Goal: Book appointment/travel/reservation

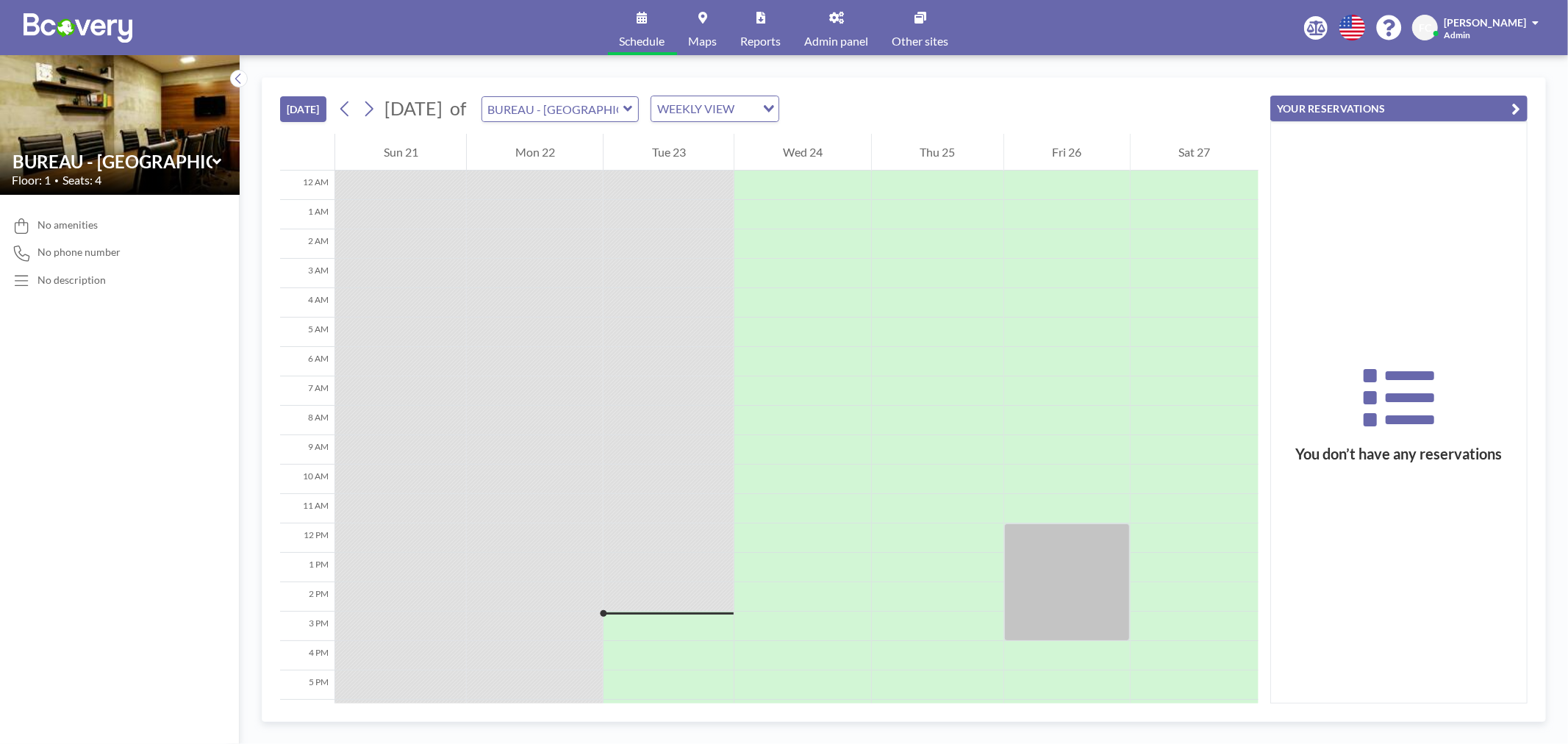
scroll to position [181, 0]
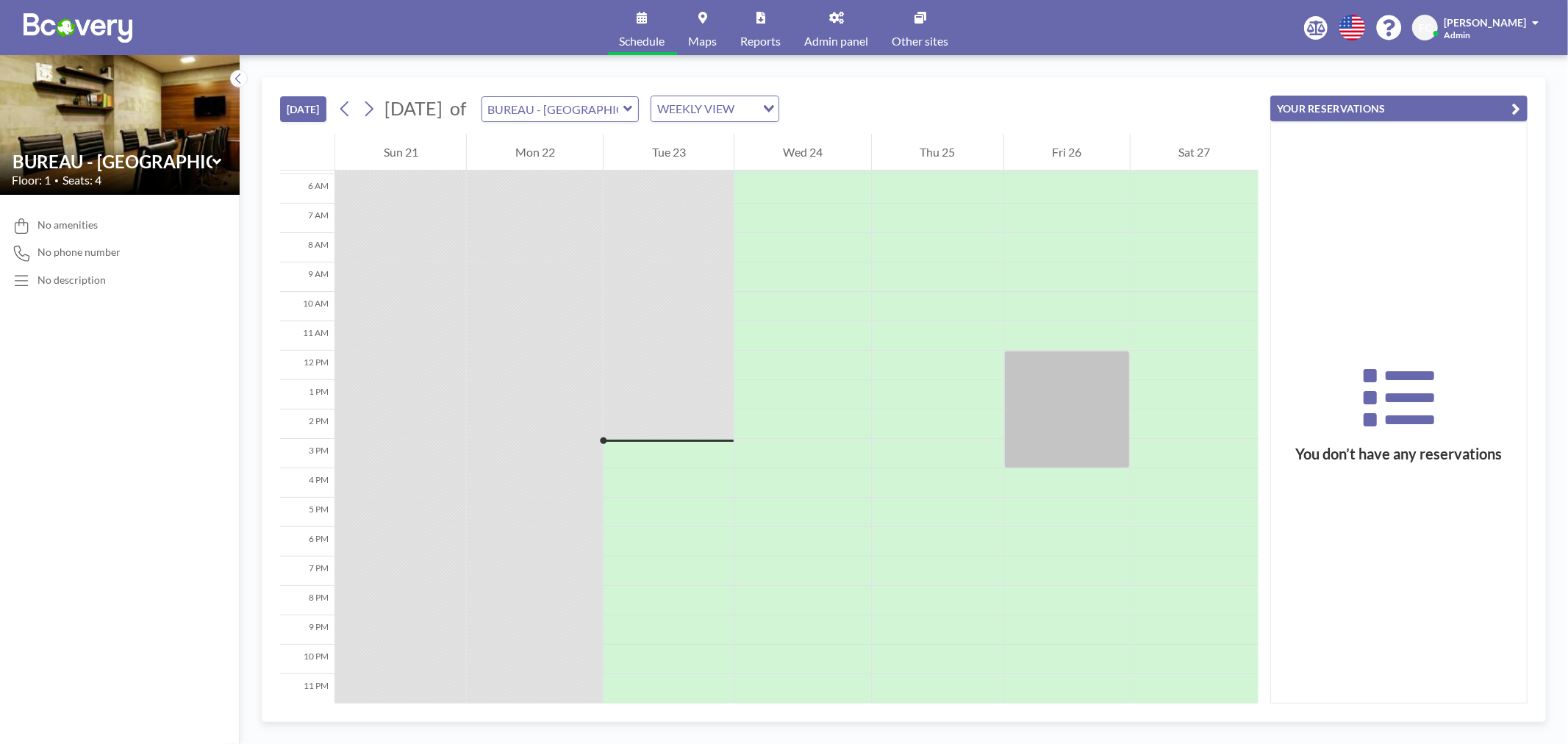
click at [756, 98] on div "WEEKLY VIEW" at bounding box center [703, 107] width 104 height 22
click at [760, 103] on input "Search for option" at bounding box center [706, 109] width 108 height 19
click at [376, 104] on icon at bounding box center [368, 109] width 14 height 22
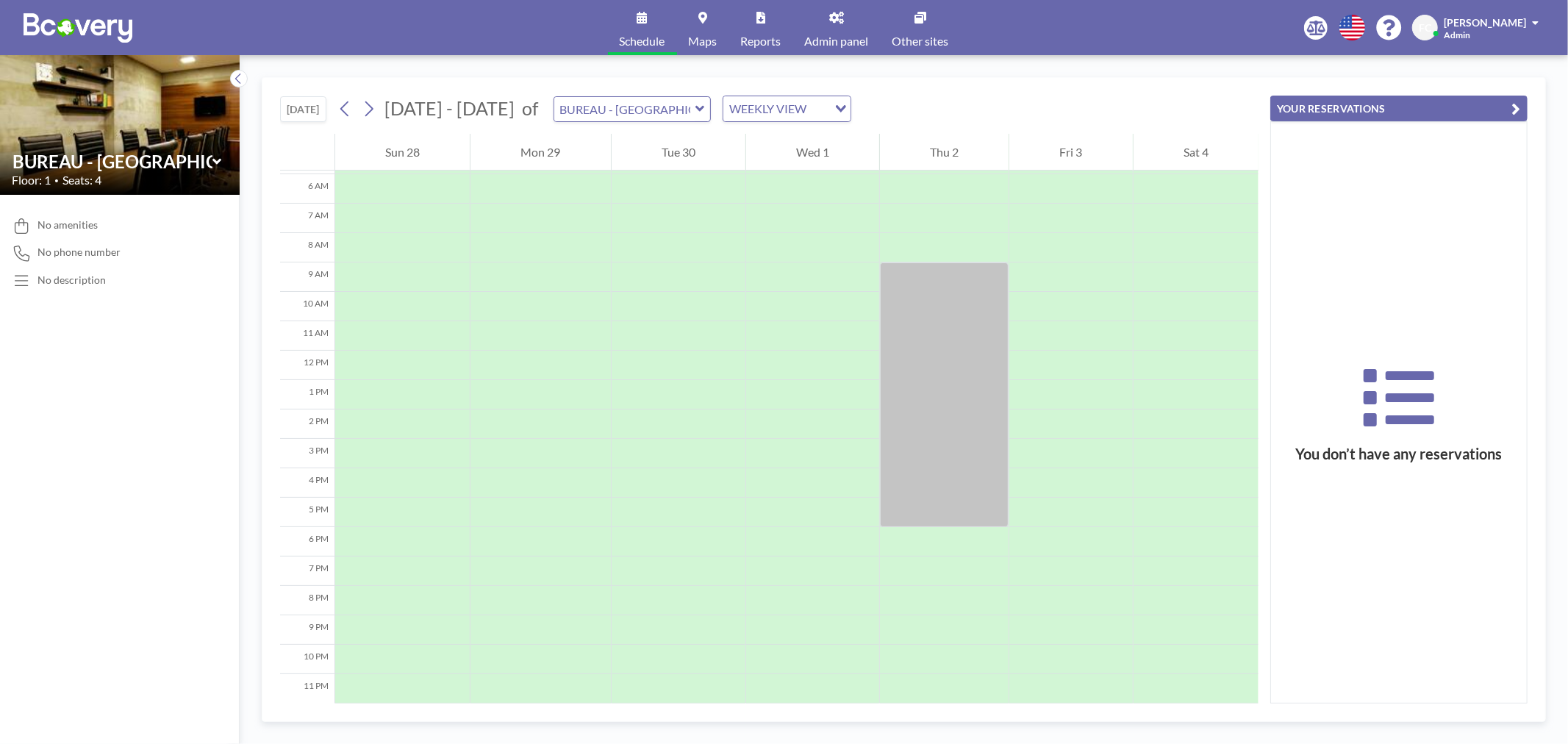
click at [331, 107] on div "[DATE] [DATE] - [DATE] of BUREAU - RUE PASCAL WEEKLY VIEW Loading..." at bounding box center [565, 109] width 571 height 27
click at [343, 107] on icon at bounding box center [345, 109] width 14 height 22
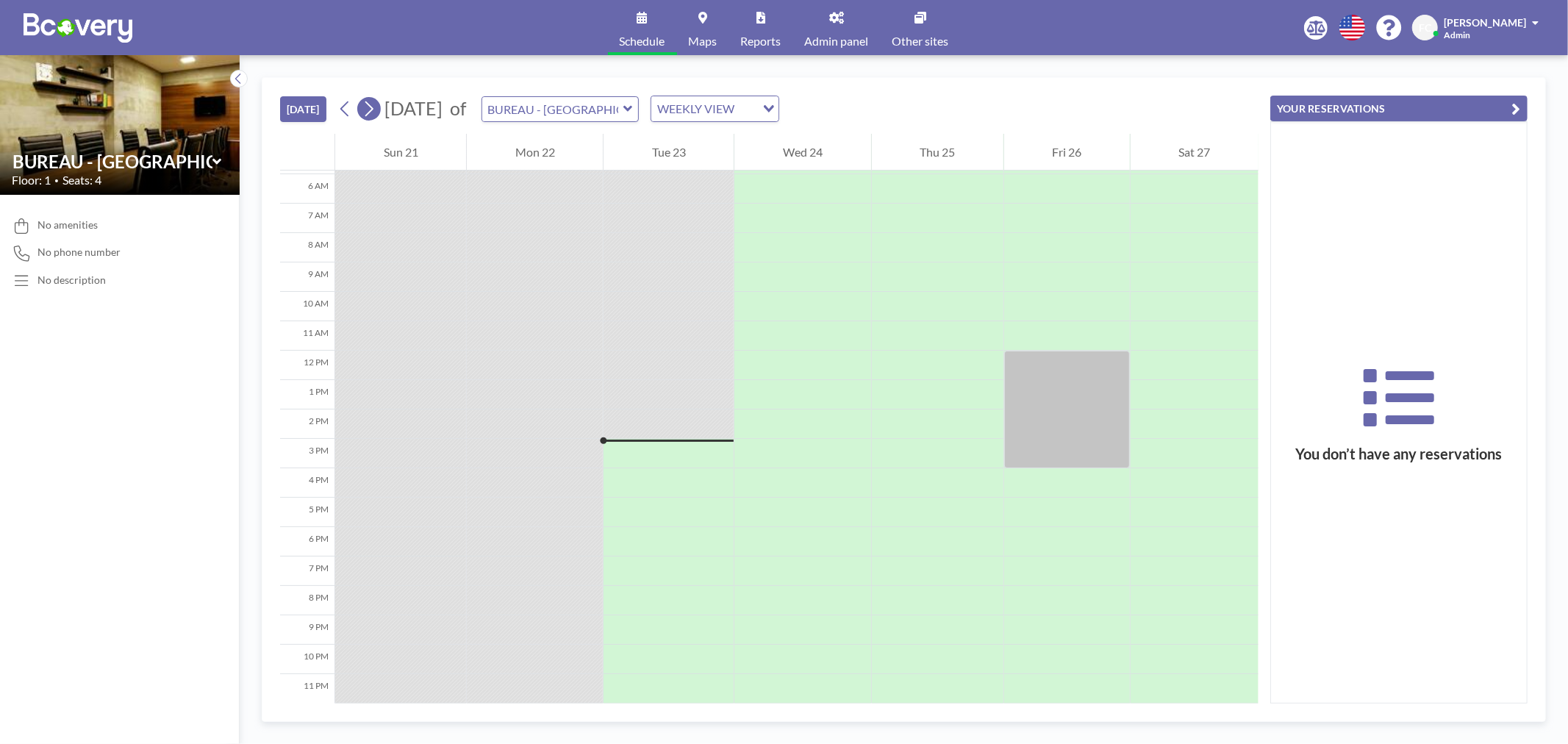
click at [373, 109] on icon at bounding box center [369, 109] width 8 height 15
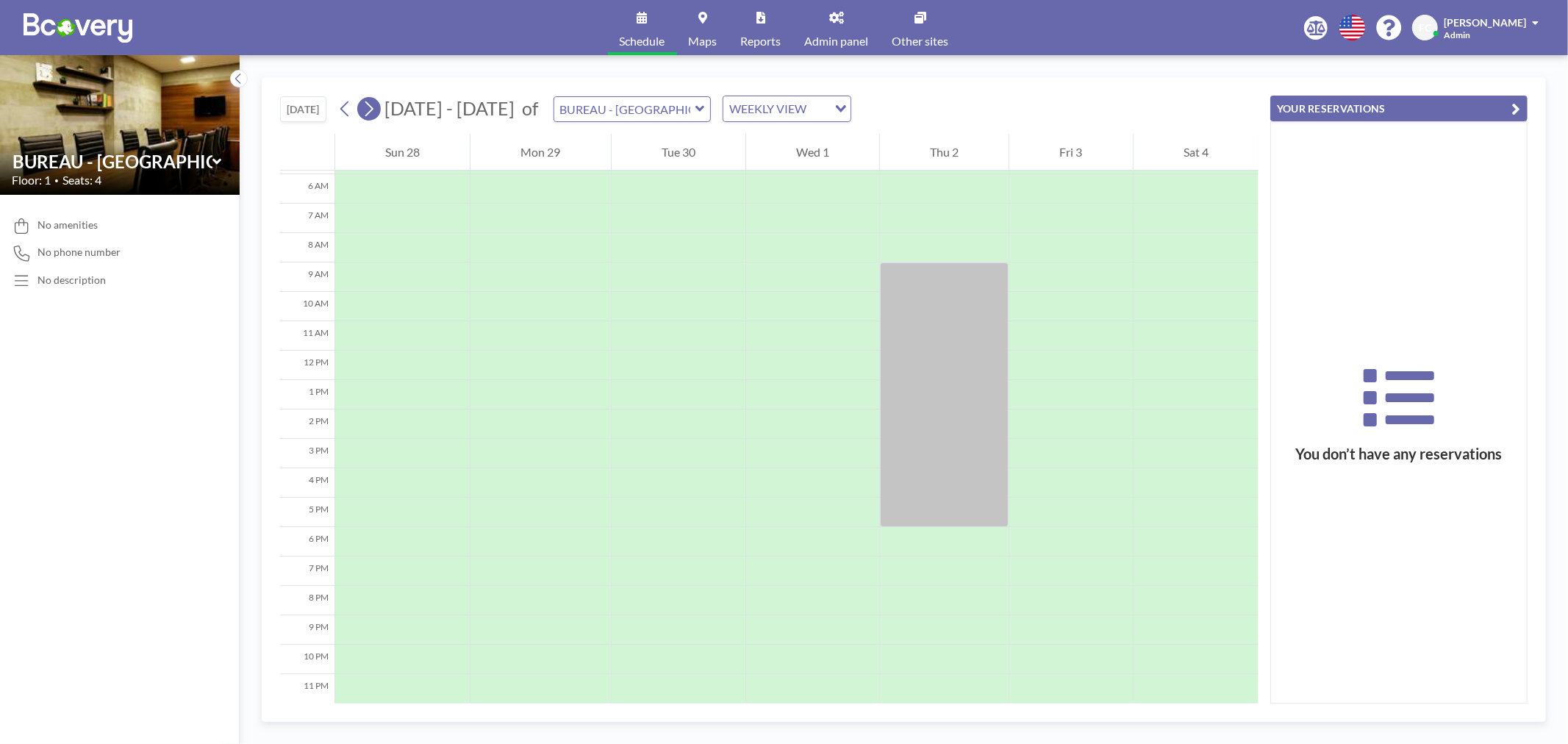
click at [373, 109] on icon at bounding box center [369, 109] width 8 height 15
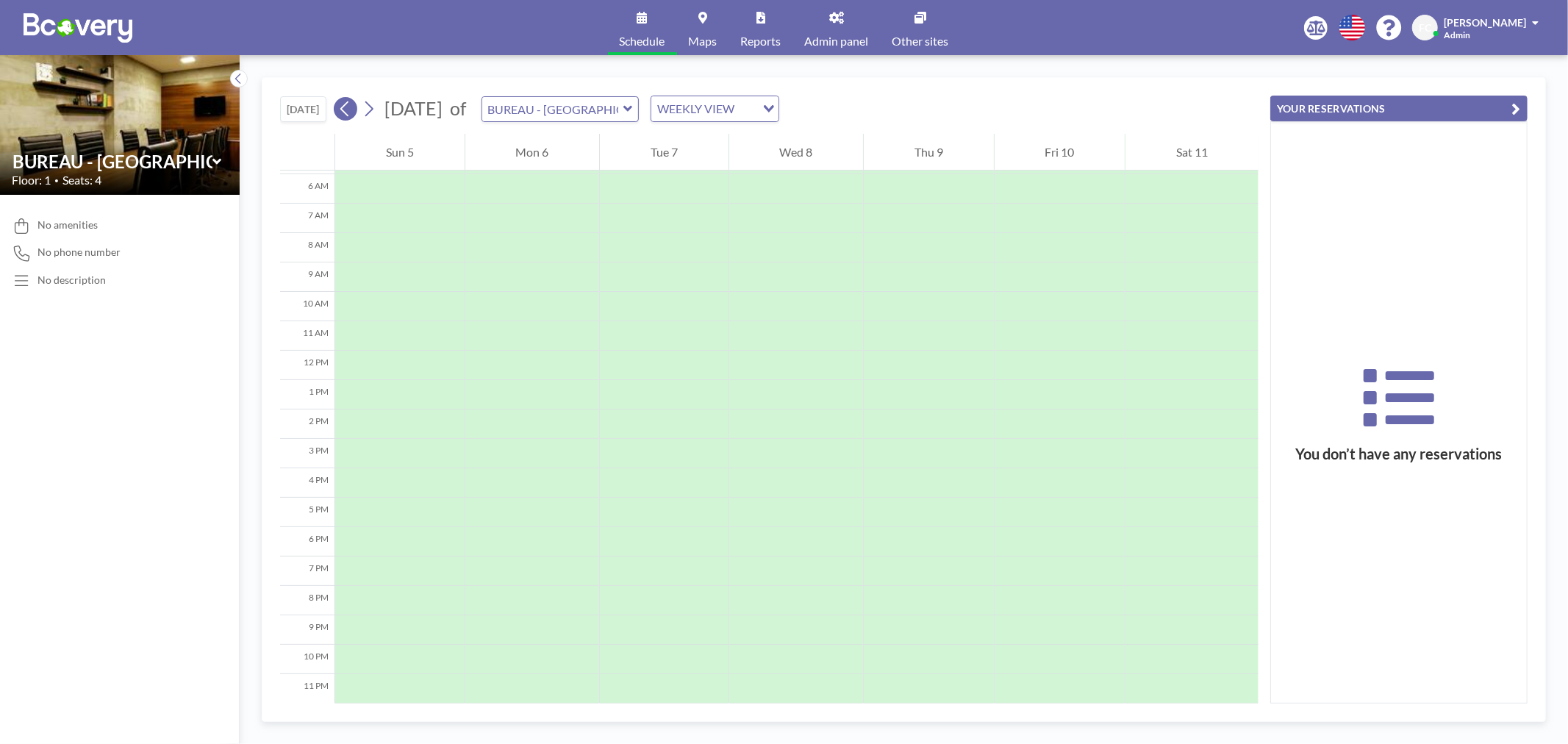
click at [350, 114] on icon at bounding box center [345, 109] width 14 height 22
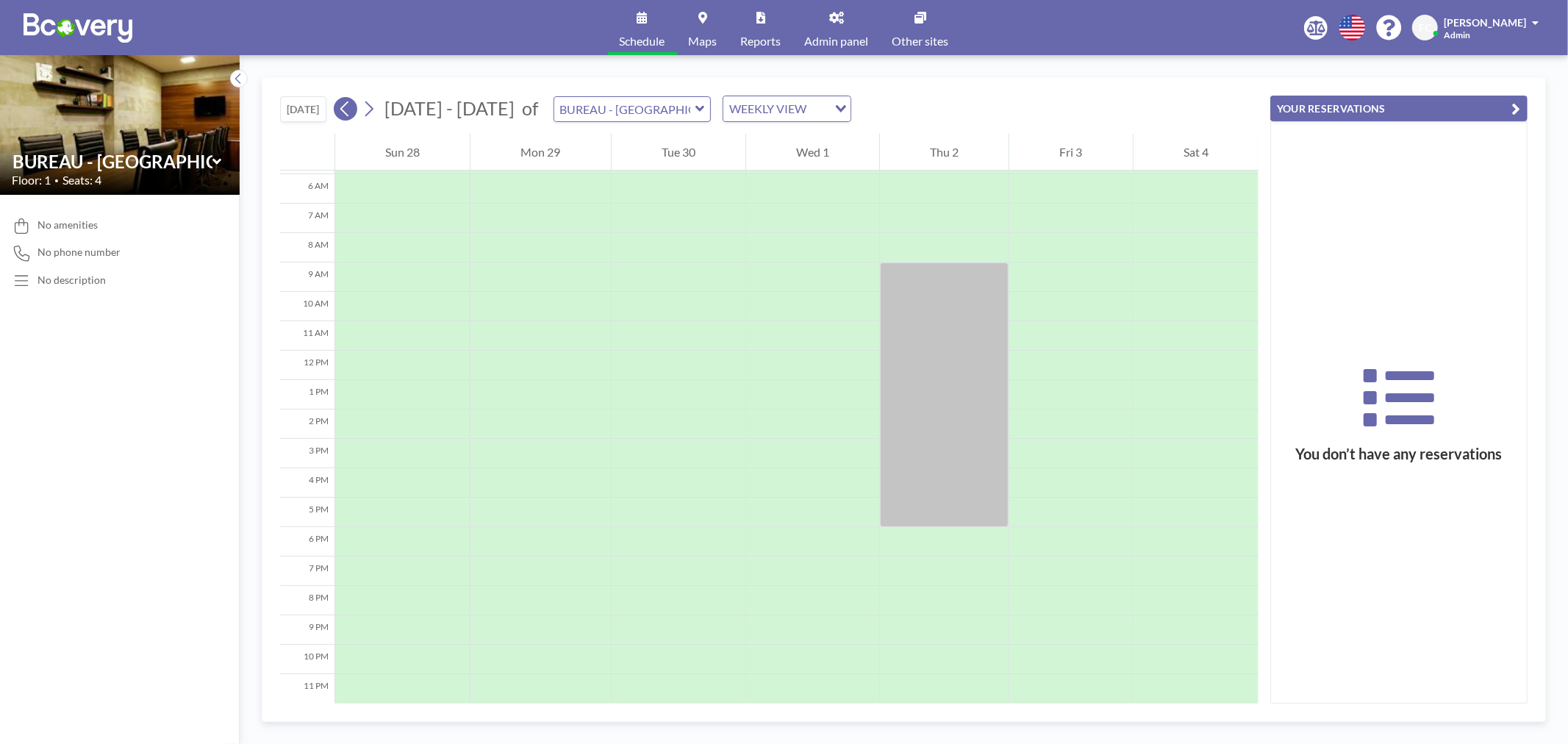
click at [350, 114] on icon at bounding box center [345, 109] width 14 height 22
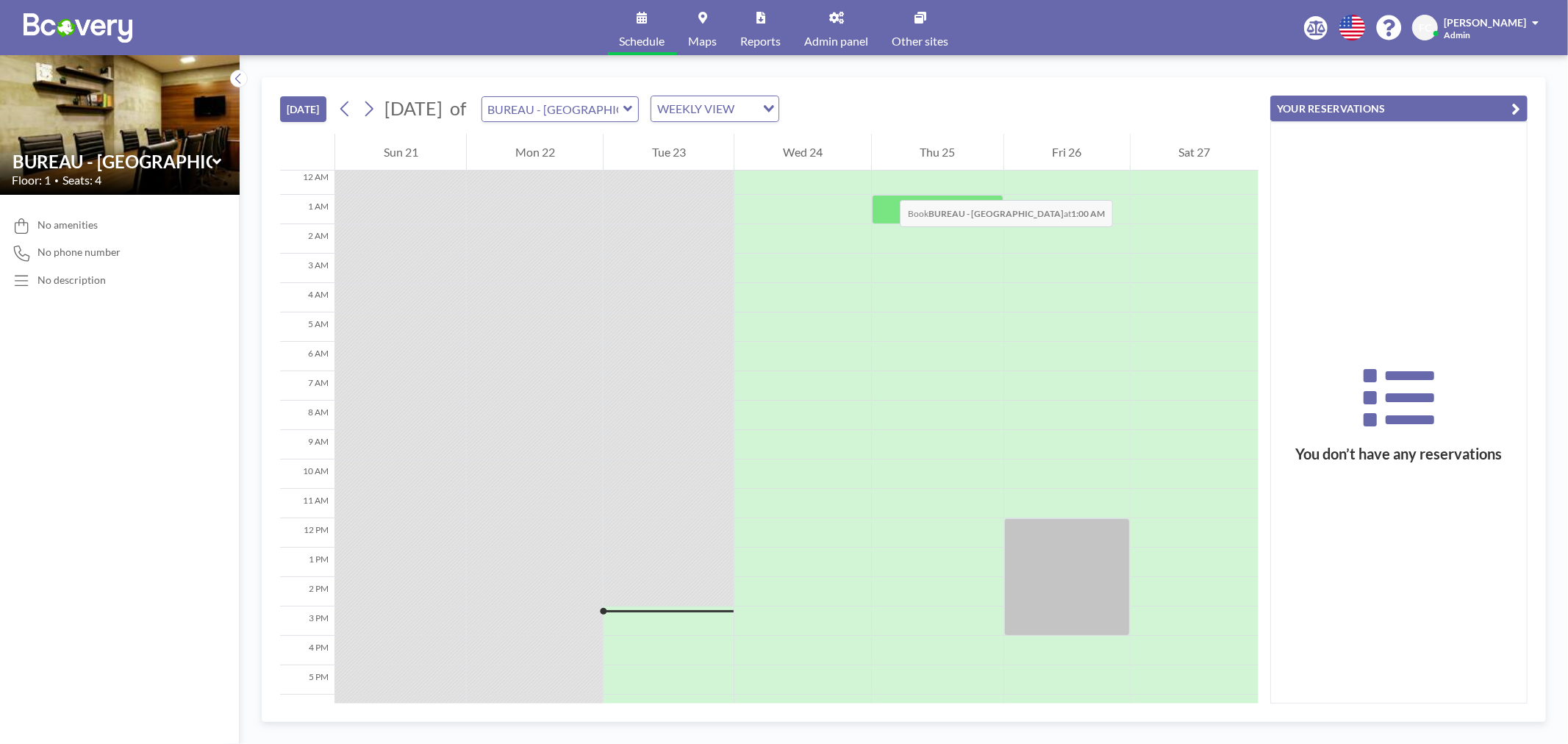
scroll to position [0, 0]
